Goal: Find specific page/section: Find specific page/section

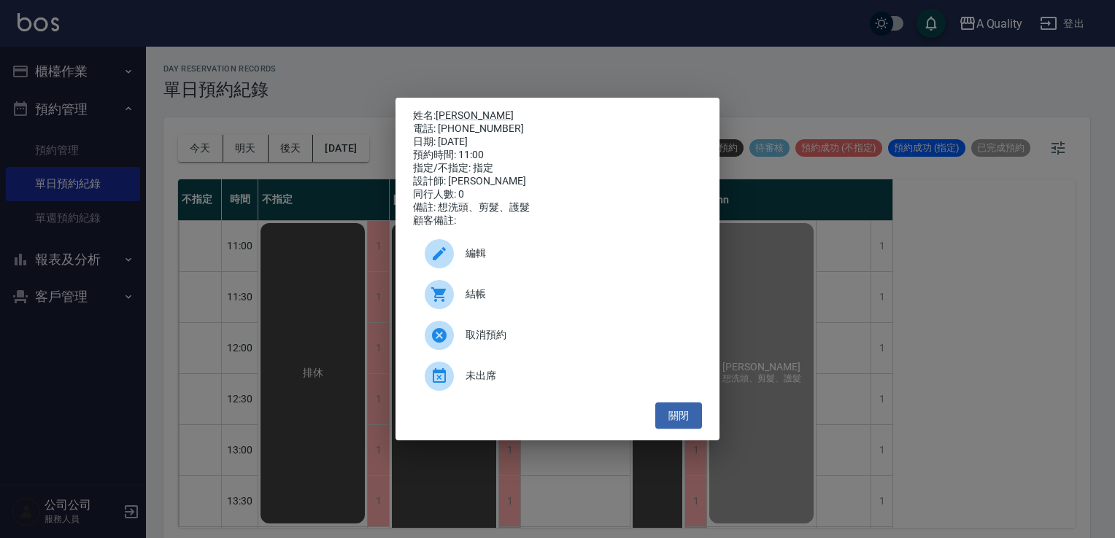
click at [41, 293] on div "姓名: [PERSON_NAME] 電話: [PHONE_NUMBER] 日期: [DATE] 預約時間: 11:00 指定/不指定: 指定 設計師: [PE…" at bounding box center [557, 269] width 1115 height 538
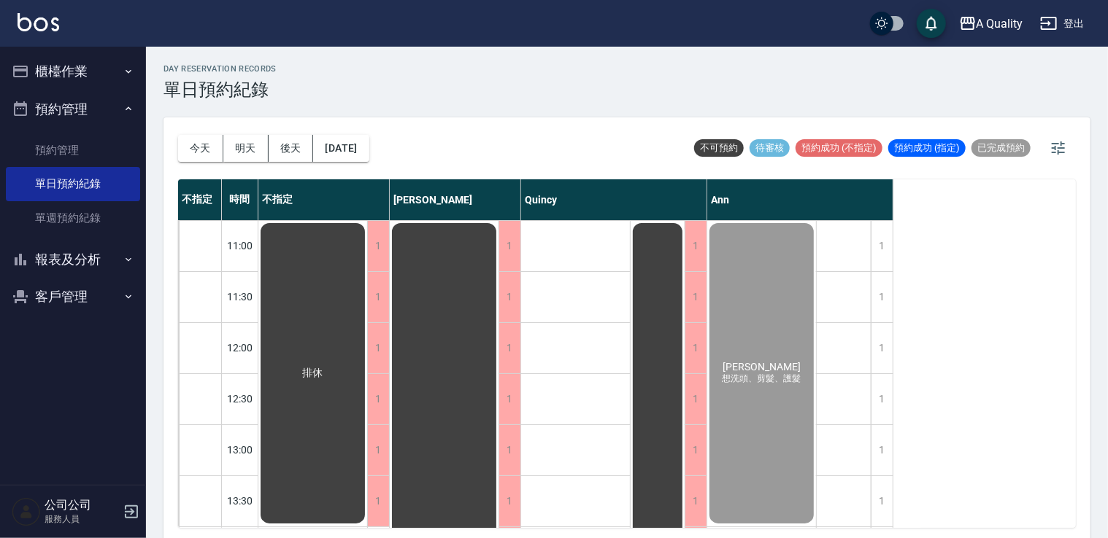
click at [44, 297] on button "客戶管理" at bounding box center [73, 297] width 134 height 38
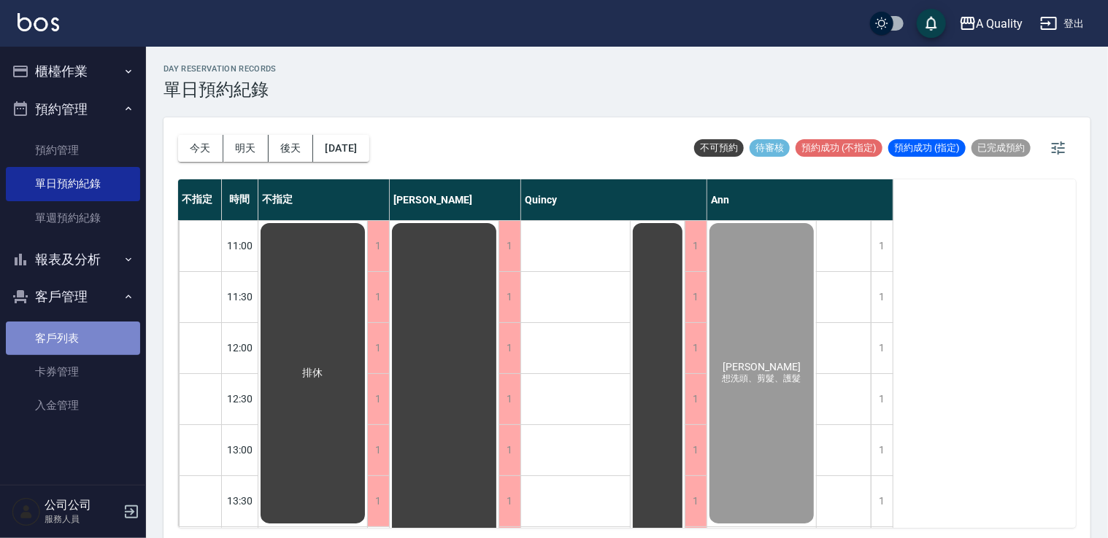
click at [77, 333] on link "客戶列表" at bounding box center [73, 339] width 134 height 34
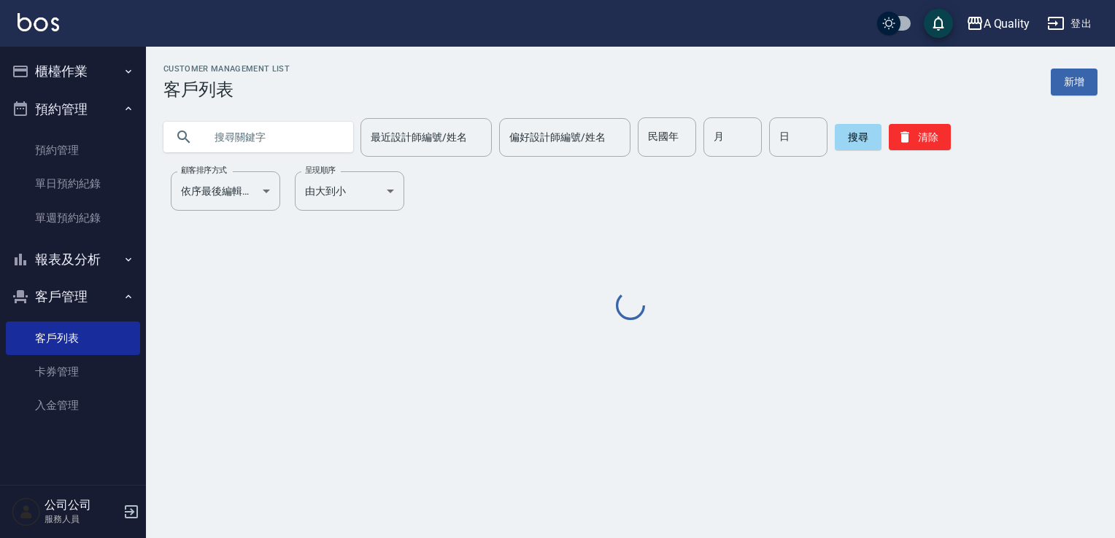
click at [231, 139] on input "text" at bounding box center [272, 136] width 137 height 39
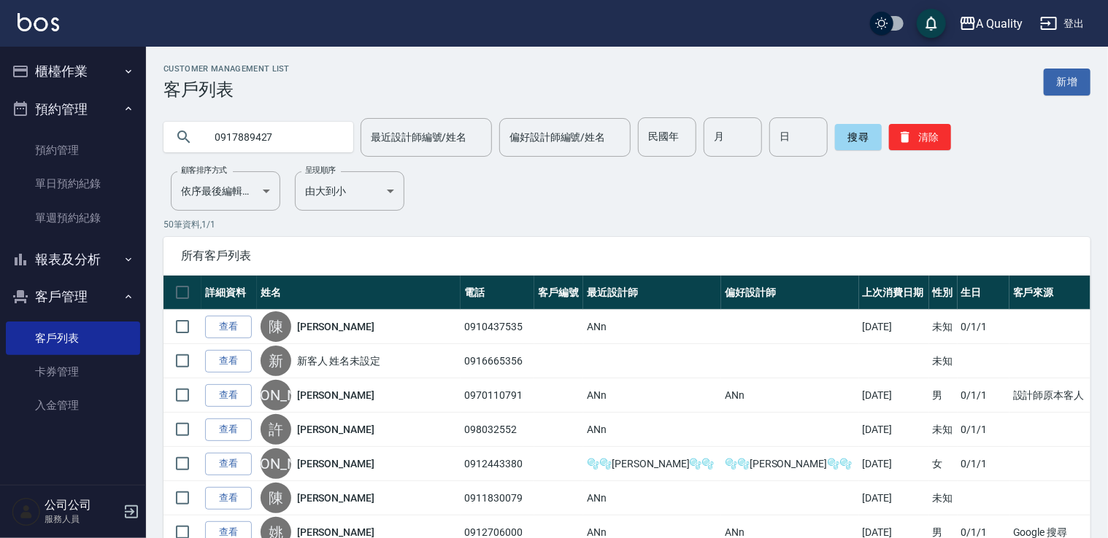
type input "0917889427"
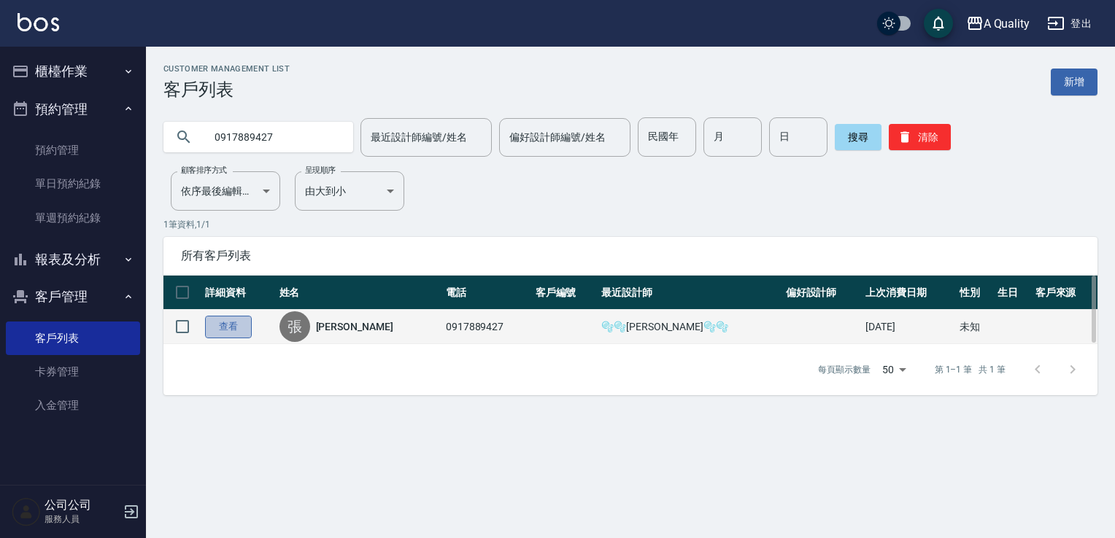
click at [233, 329] on link "查看" at bounding box center [228, 327] width 47 height 23
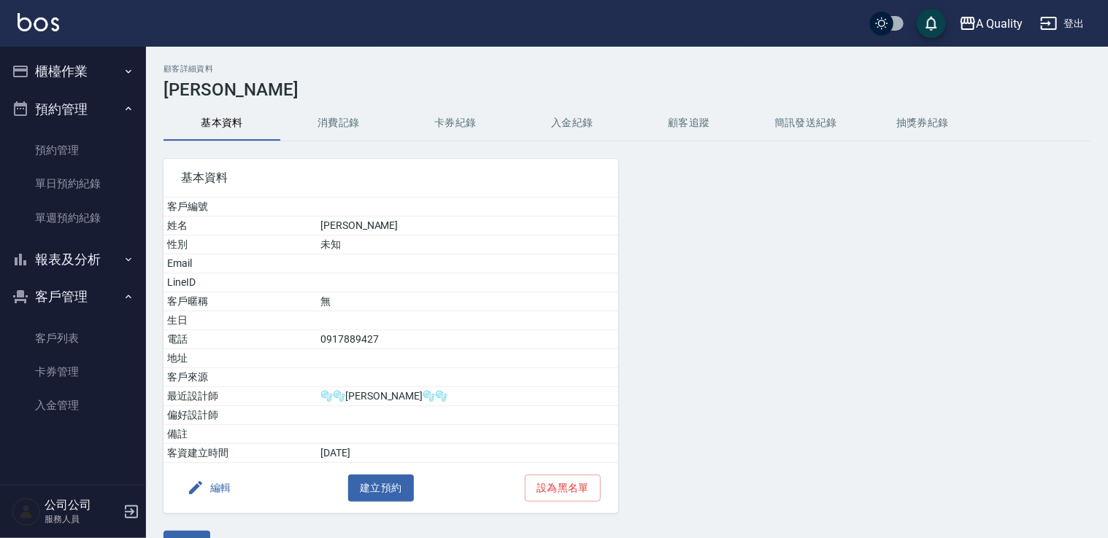
click at [354, 115] on button "消費記錄" at bounding box center [338, 123] width 117 height 35
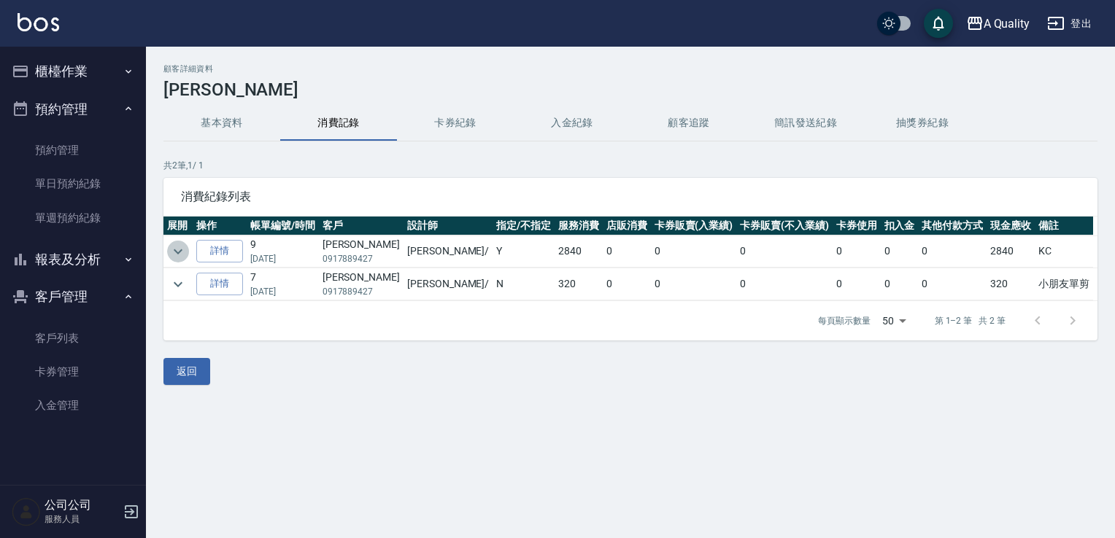
click at [172, 256] on icon "expand row" at bounding box center [178, 252] width 18 height 18
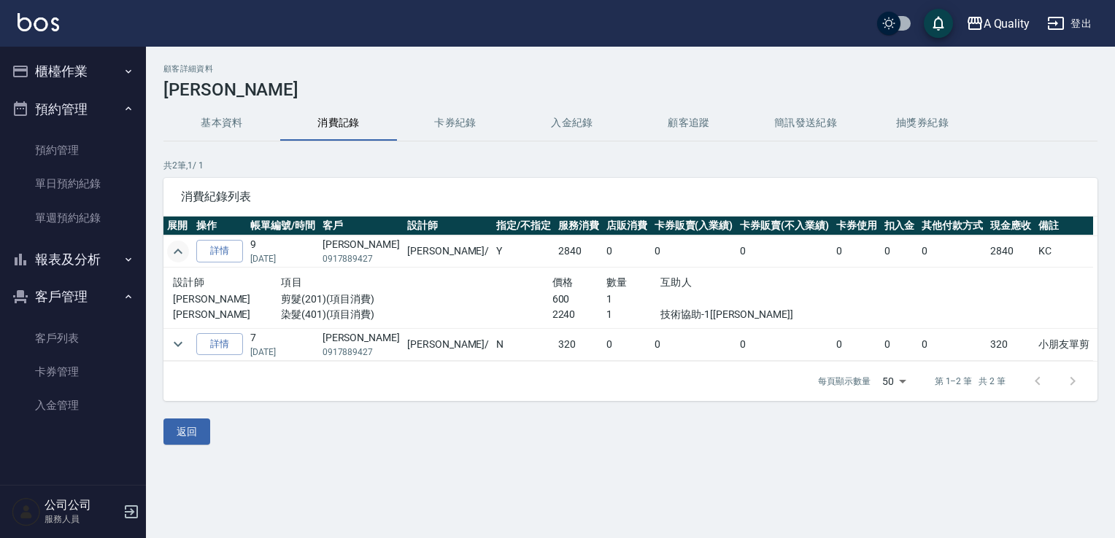
click at [187, 334] on td at bounding box center [177, 344] width 29 height 32
click at [174, 344] on icon "expand row" at bounding box center [178, 345] width 18 height 18
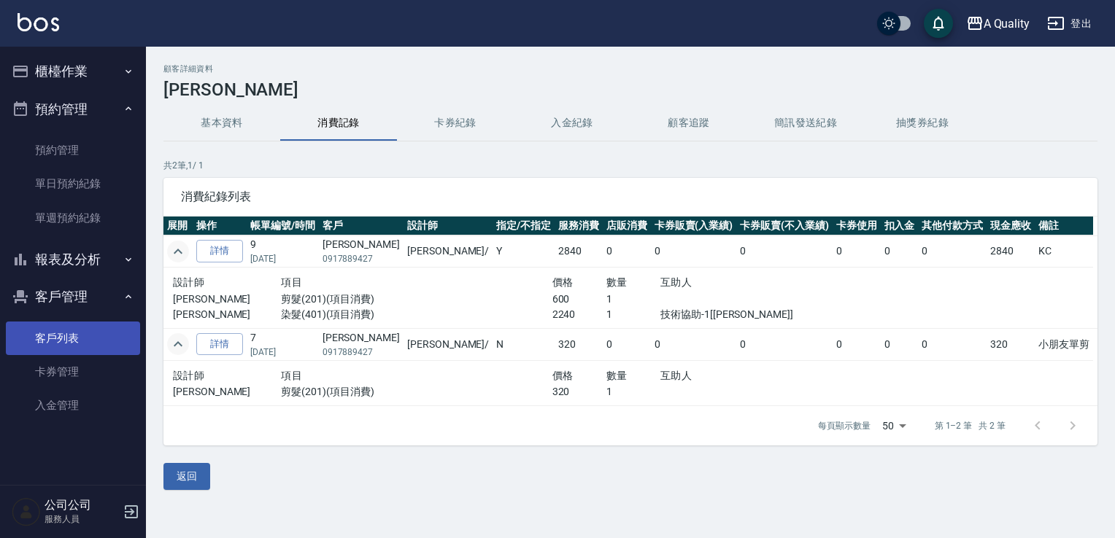
click at [54, 328] on link "客戶列表" at bounding box center [73, 339] width 134 height 34
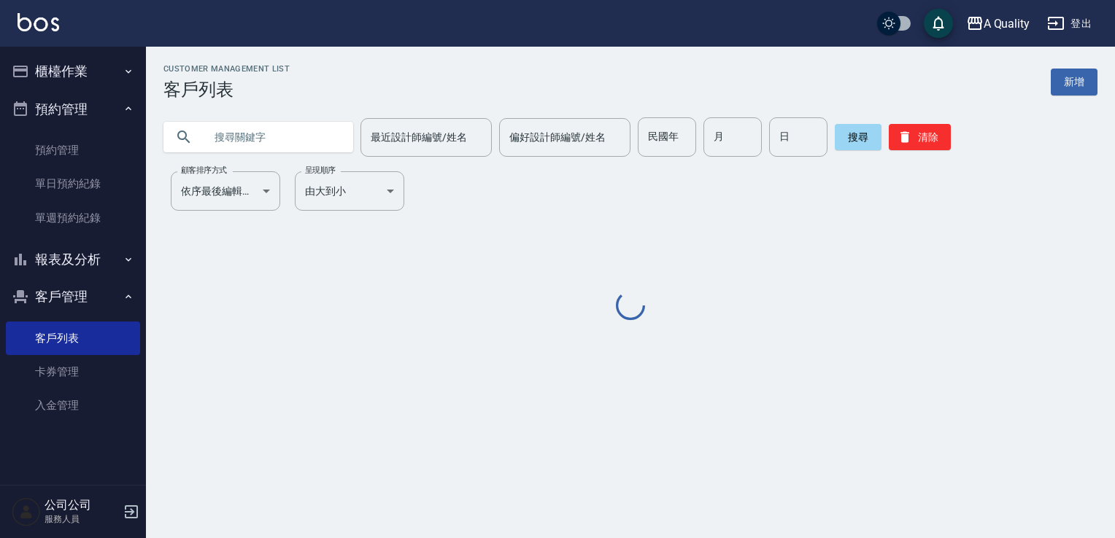
click at [243, 138] on input "text" at bounding box center [272, 136] width 137 height 39
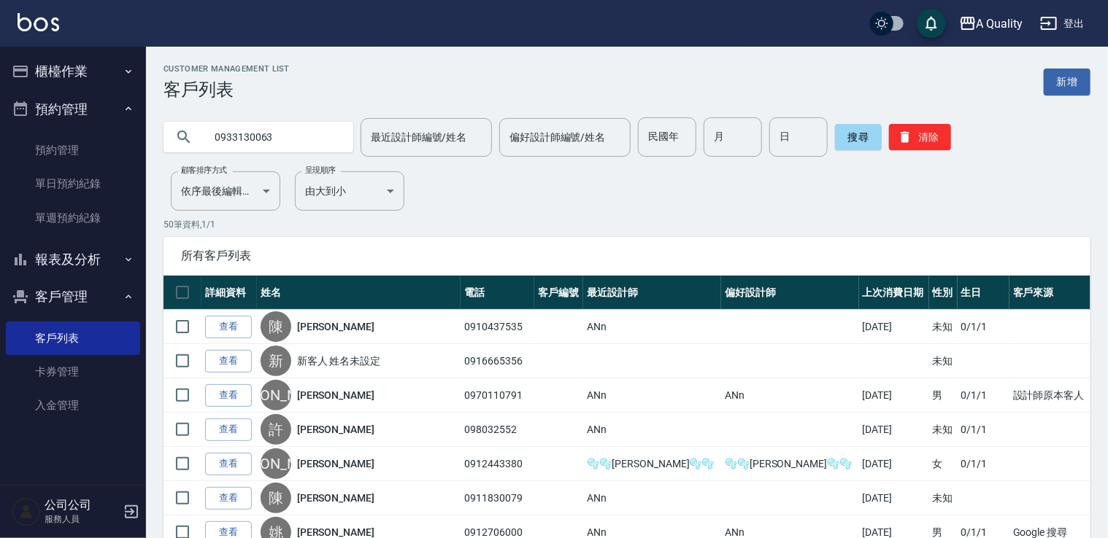
type input "0933130063"
